Goal: Information Seeking & Learning: Learn about a topic

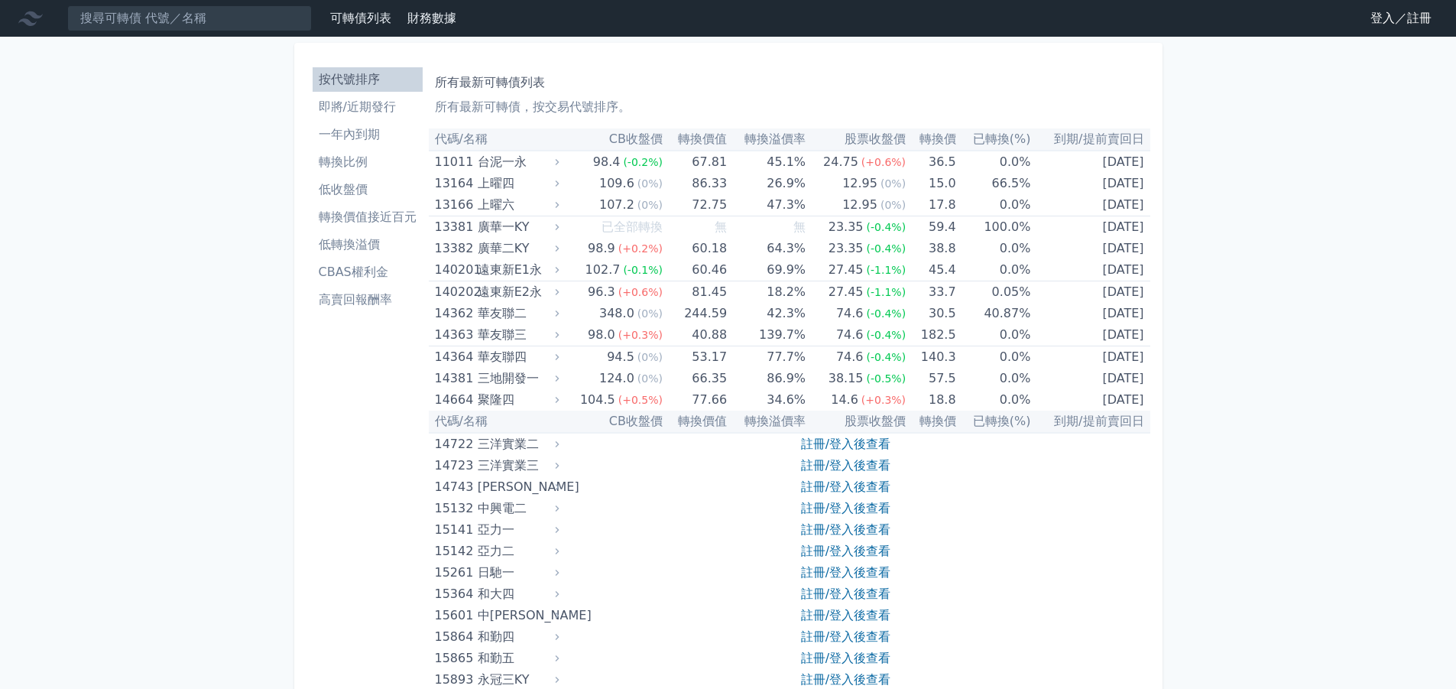
click at [1376, 21] on link "登入／註冊" at bounding box center [1401, 18] width 86 height 24
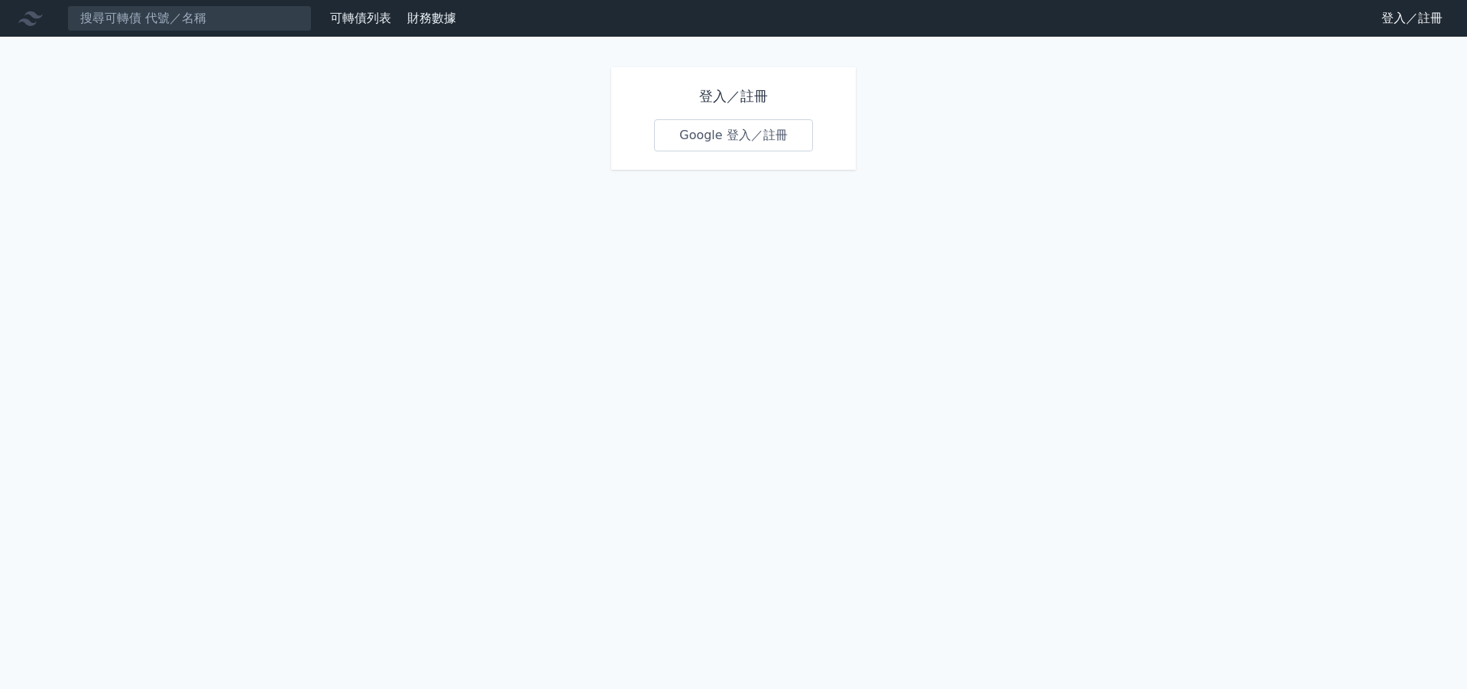
click at [737, 136] on link "Google 登入／註冊" at bounding box center [733, 135] width 159 height 32
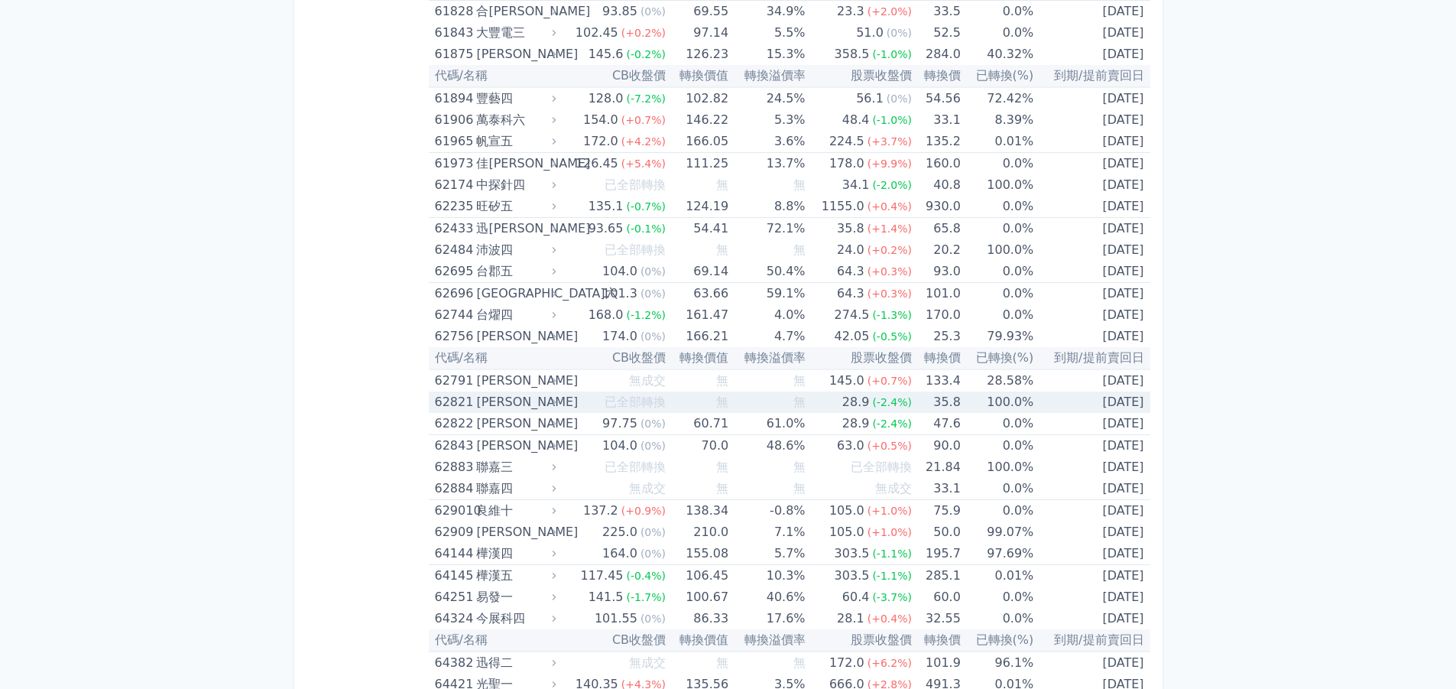
scroll to position [6267, 0]
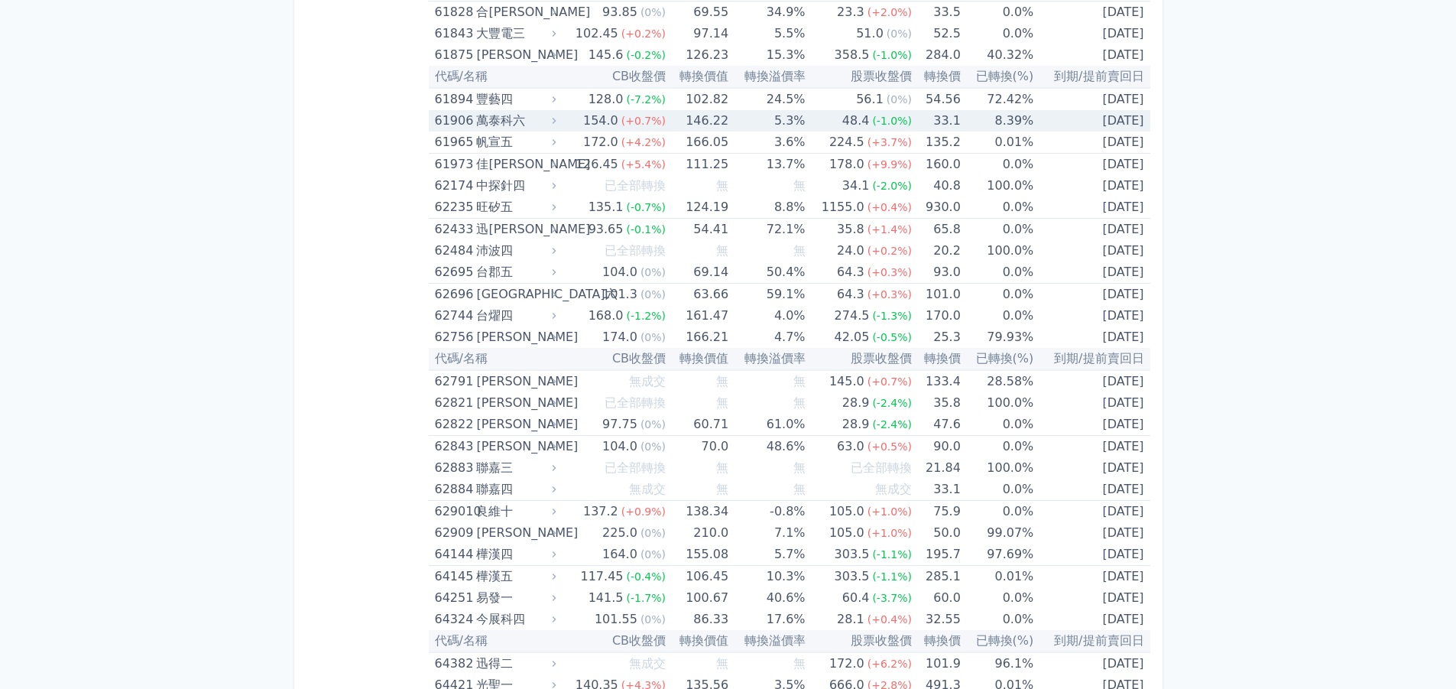
click at [952, 121] on td "33.1" at bounding box center [936, 120] width 49 height 21
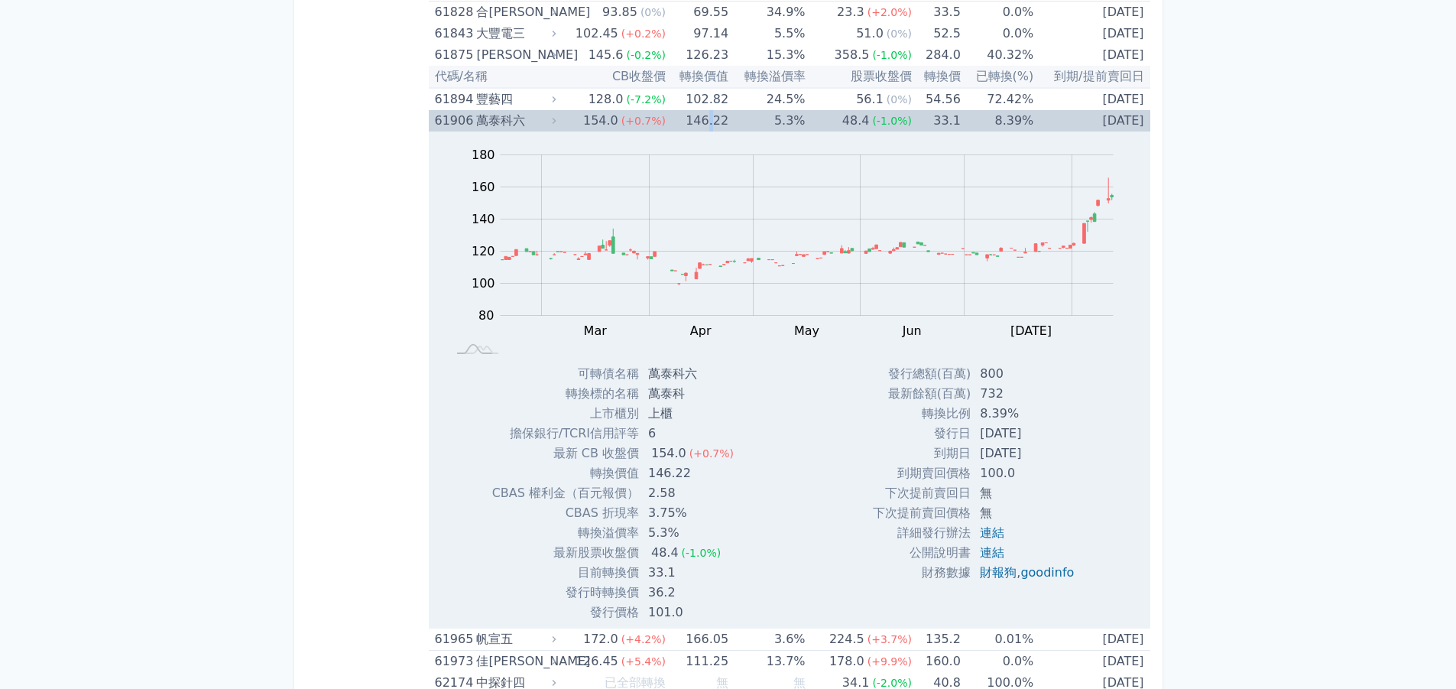
click at [713, 117] on td "146.22" at bounding box center [697, 120] width 63 height 21
